Goal: Task Accomplishment & Management: Use online tool/utility

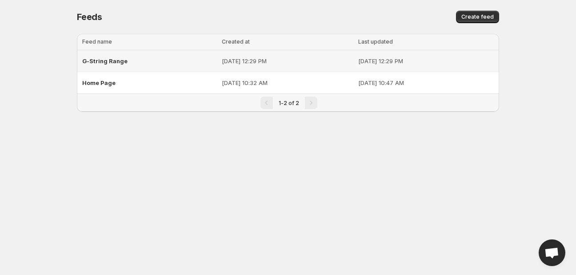
click at [100, 59] on span "G-String Range" at bounding box center [104, 60] width 45 height 7
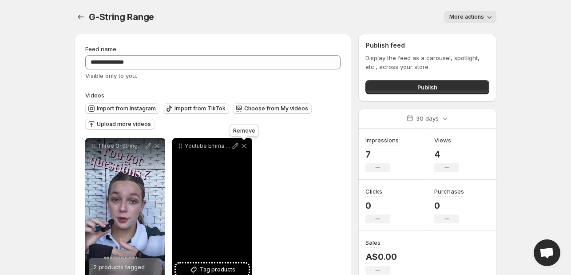
click at [244, 148] on icon at bounding box center [244, 145] width 9 height 9
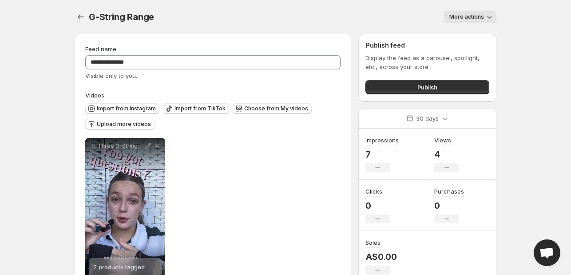
click at [403, 83] on button "Publish" at bounding box center [428, 87] width 124 height 14
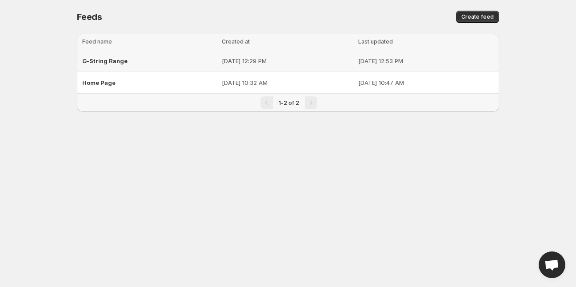
click at [98, 65] on div "G-String Range" at bounding box center [149, 61] width 134 height 16
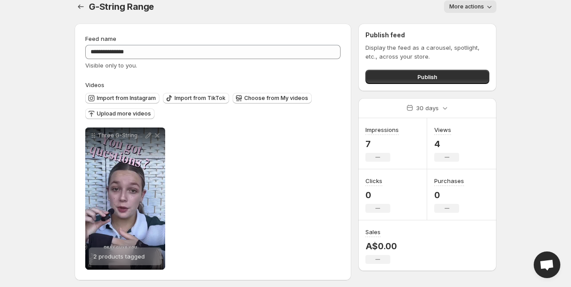
scroll to position [14, 0]
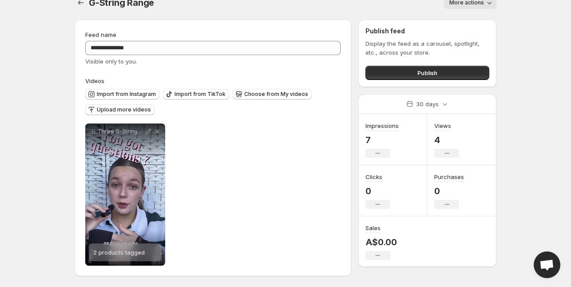
click at [383, 75] on button "Publish" at bounding box center [428, 73] width 124 height 14
click at [427, 73] on span "Publish" at bounding box center [428, 72] width 20 height 9
click at [84, 4] on icon "Settings" at bounding box center [80, 2] width 9 height 9
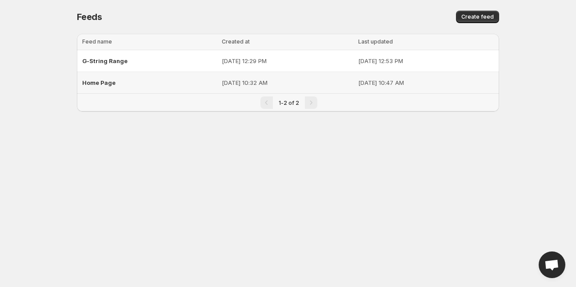
click at [103, 87] on div "Home Page" at bounding box center [149, 83] width 134 height 16
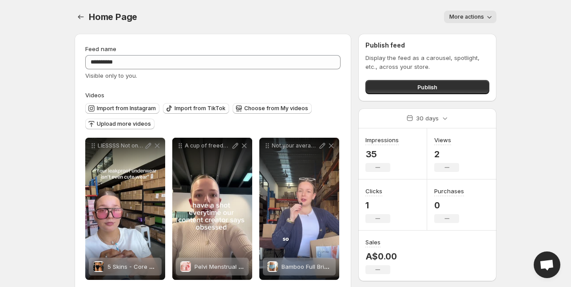
click at [380, 90] on button "Publish" at bounding box center [428, 87] width 124 height 14
